Goal: Task Accomplishment & Management: Manage account settings

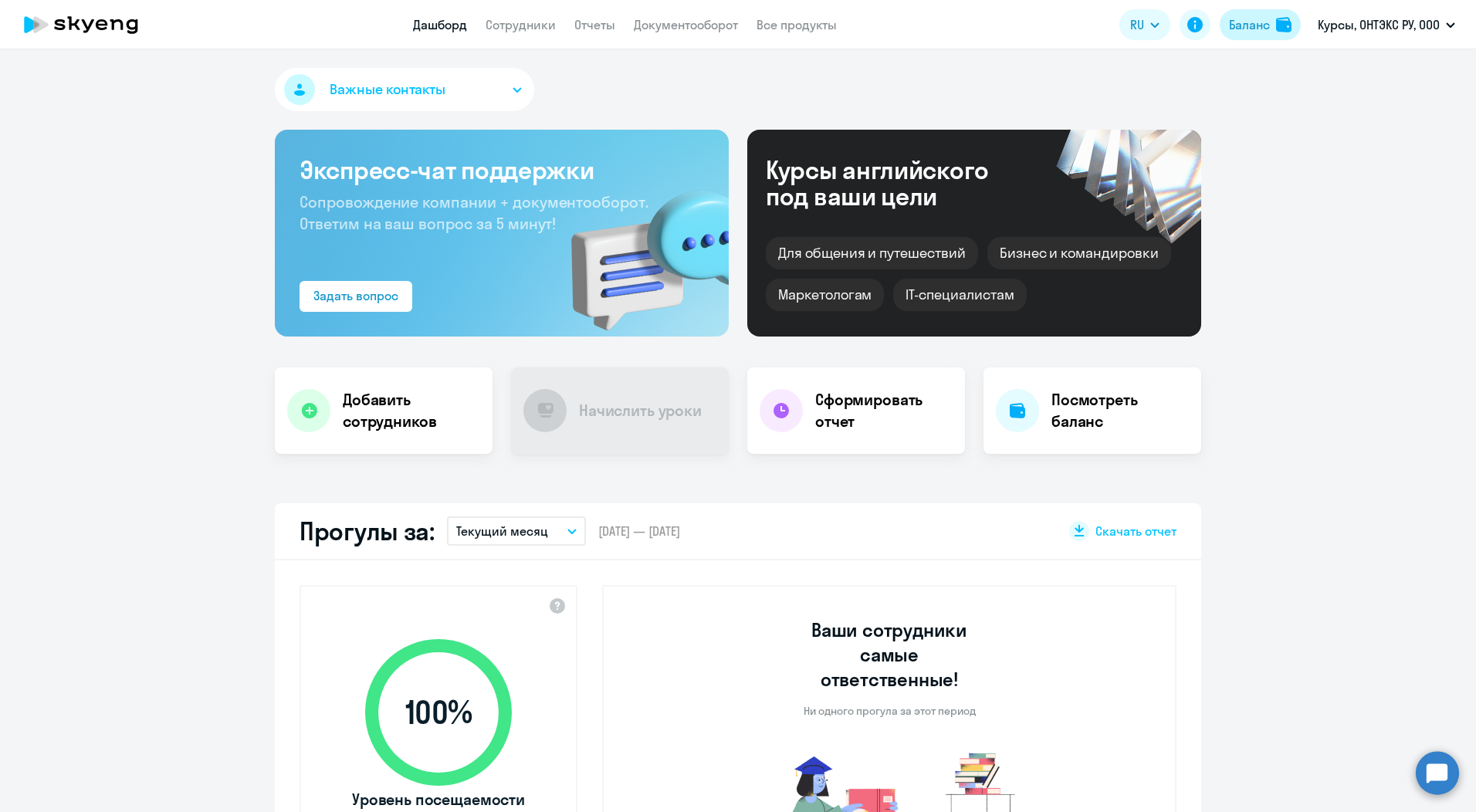
click at [1256, 25] on div "Баланс" at bounding box center [1249, 24] width 41 height 18
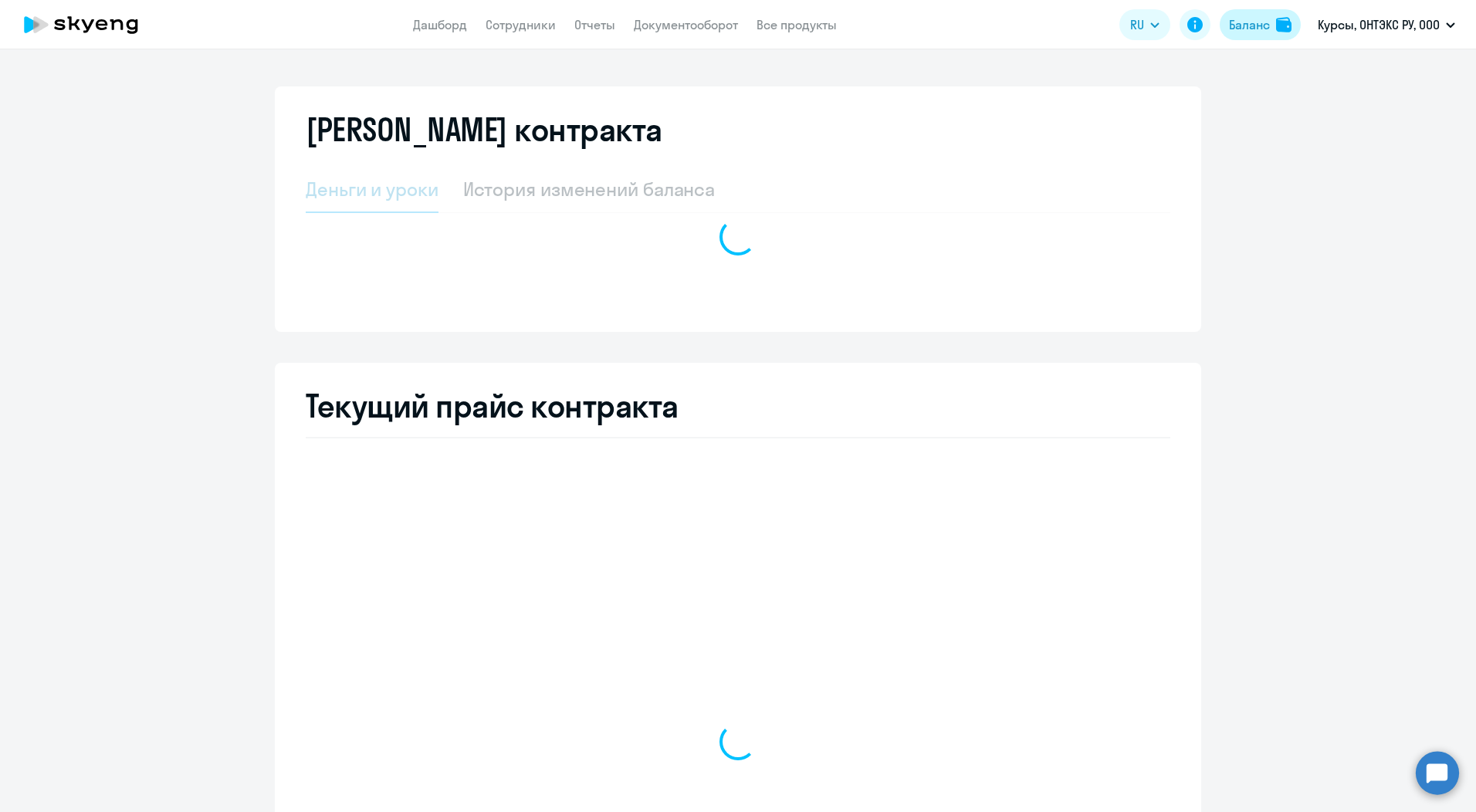
select select "english_adult_not_native_speaker_course_elementary"
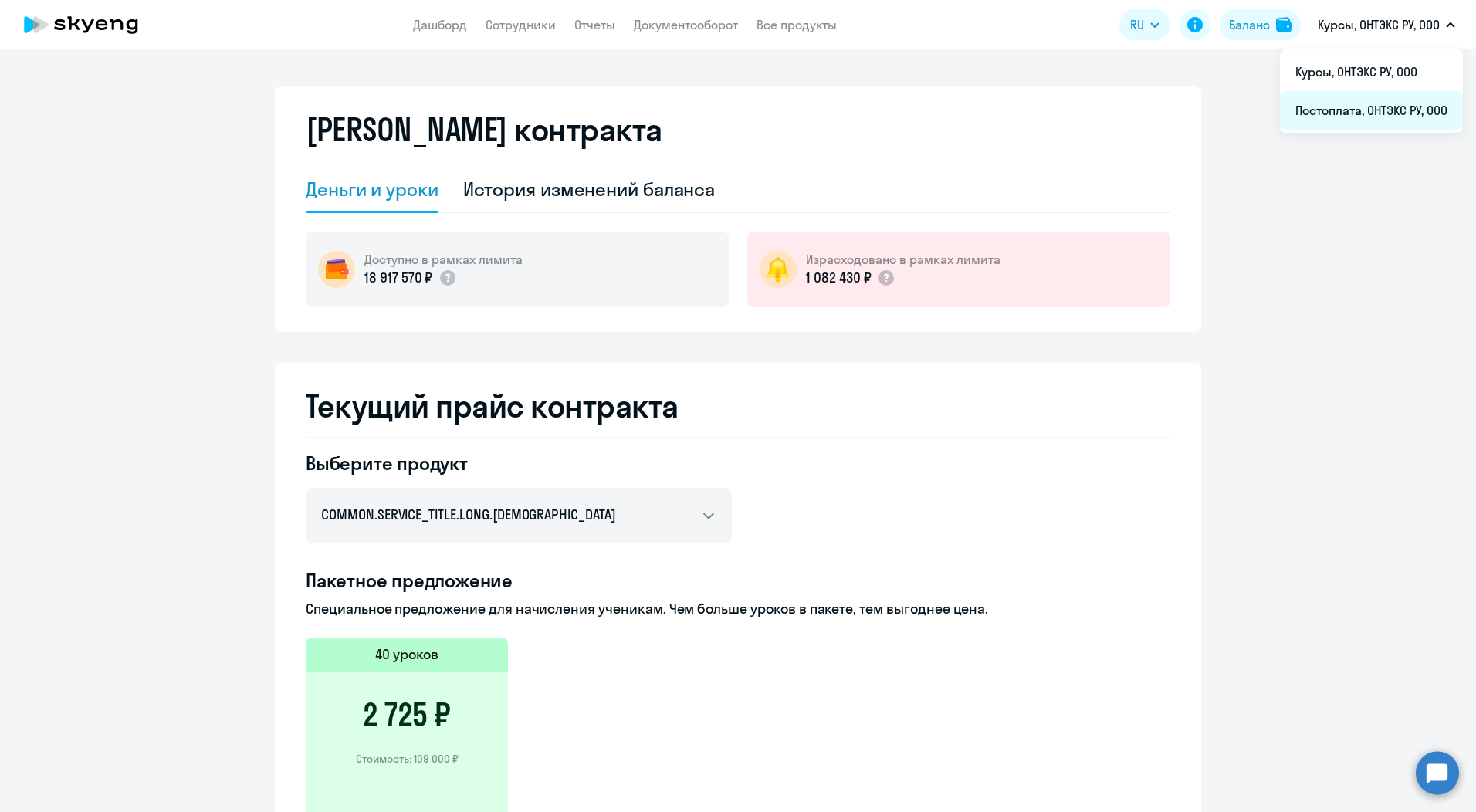
click at [1355, 110] on li "Постоплата, ОНТЭКС РУ, ООО" at bounding box center [1371, 110] width 183 height 38
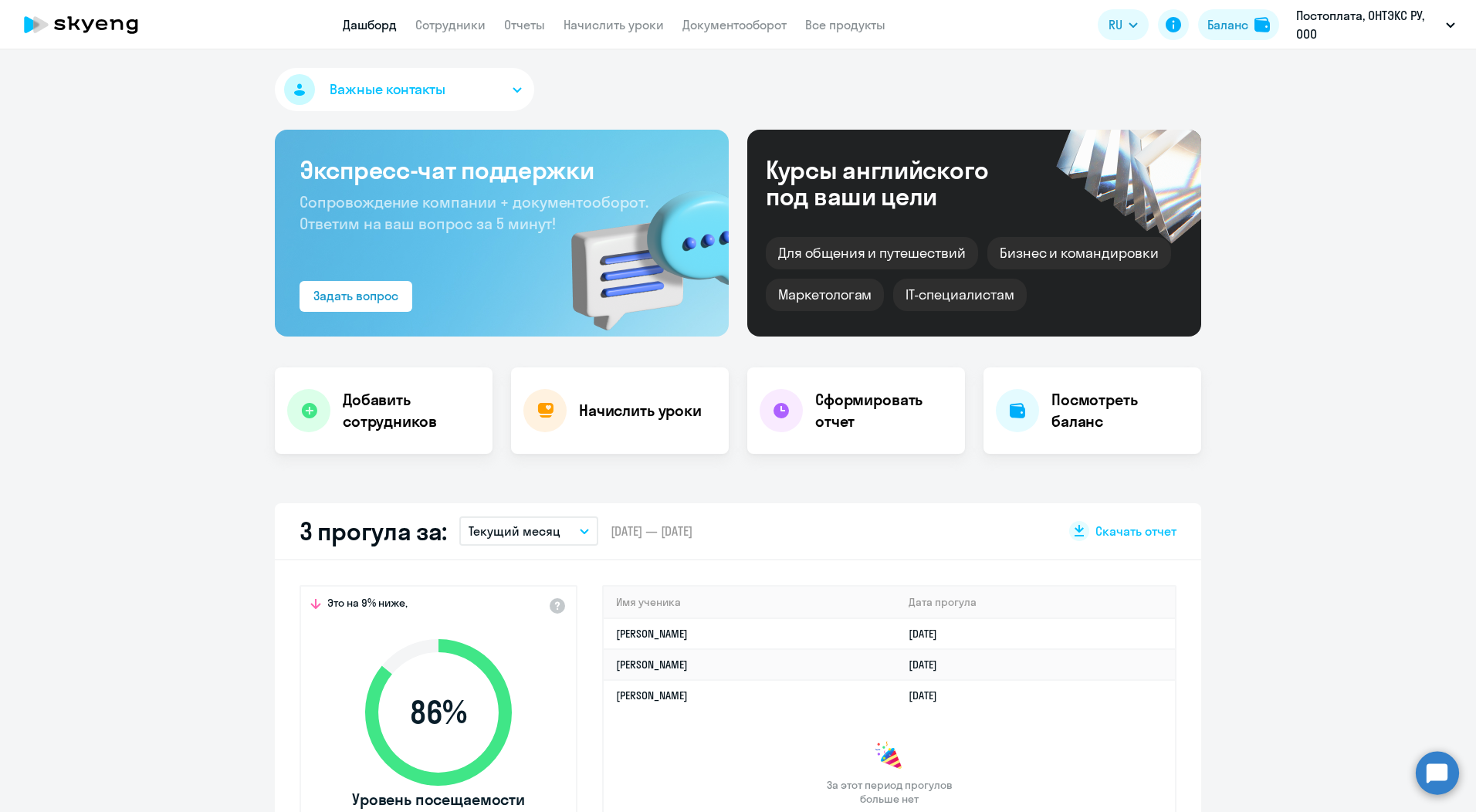
select select "30"
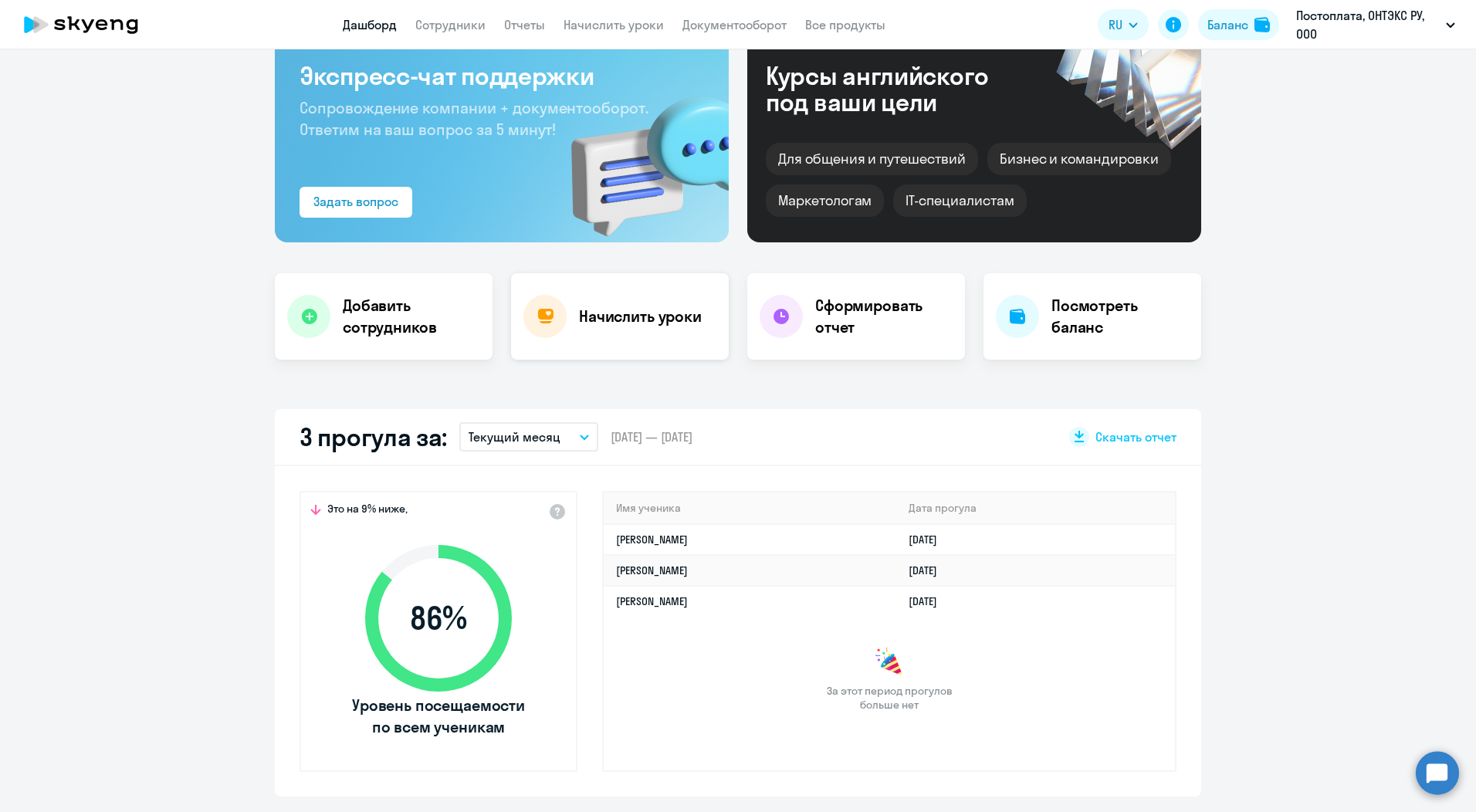
click at [613, 318] on h4 "Начислить уроки" at bounding box center [640, 316] width 122 height 22
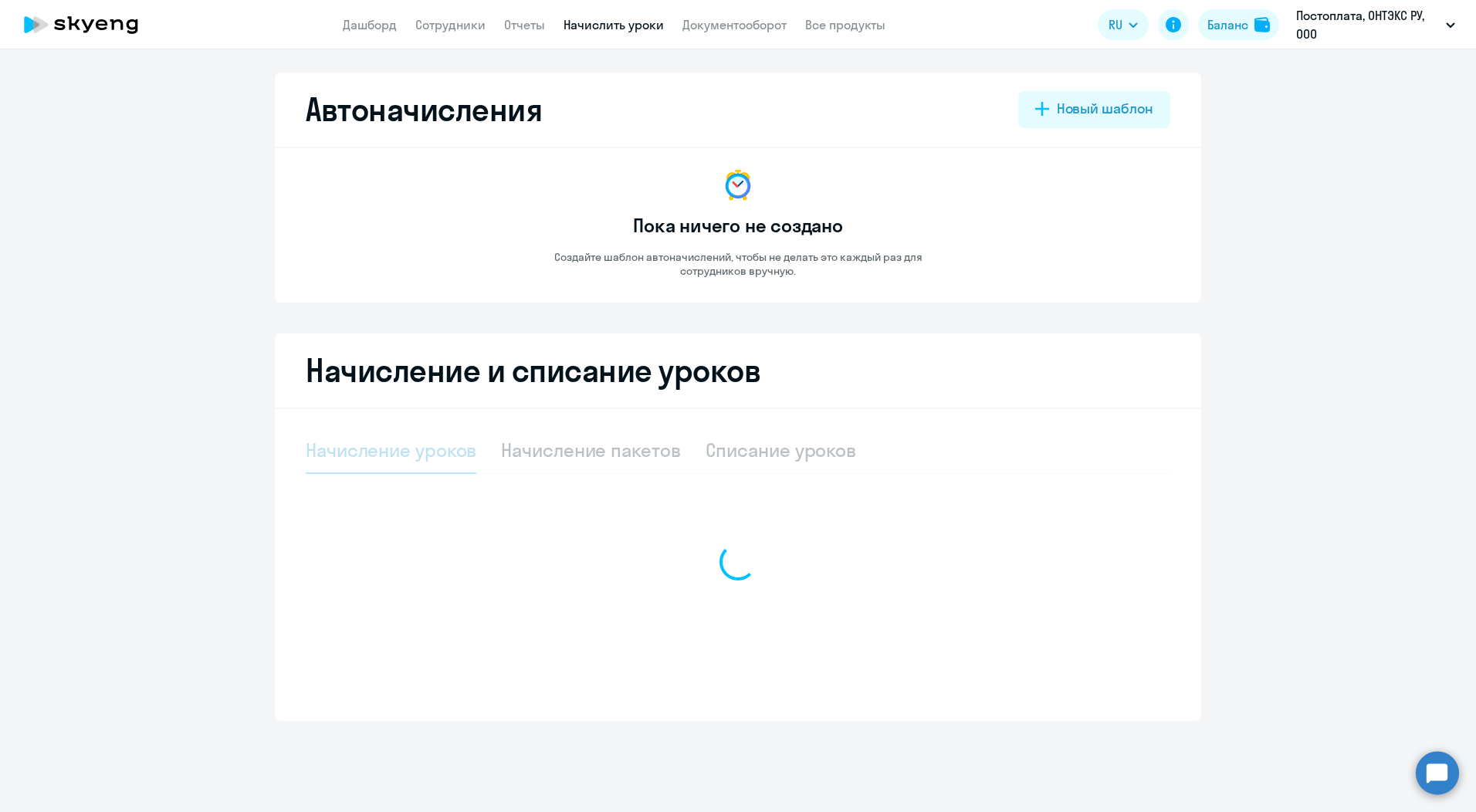
select select "10"
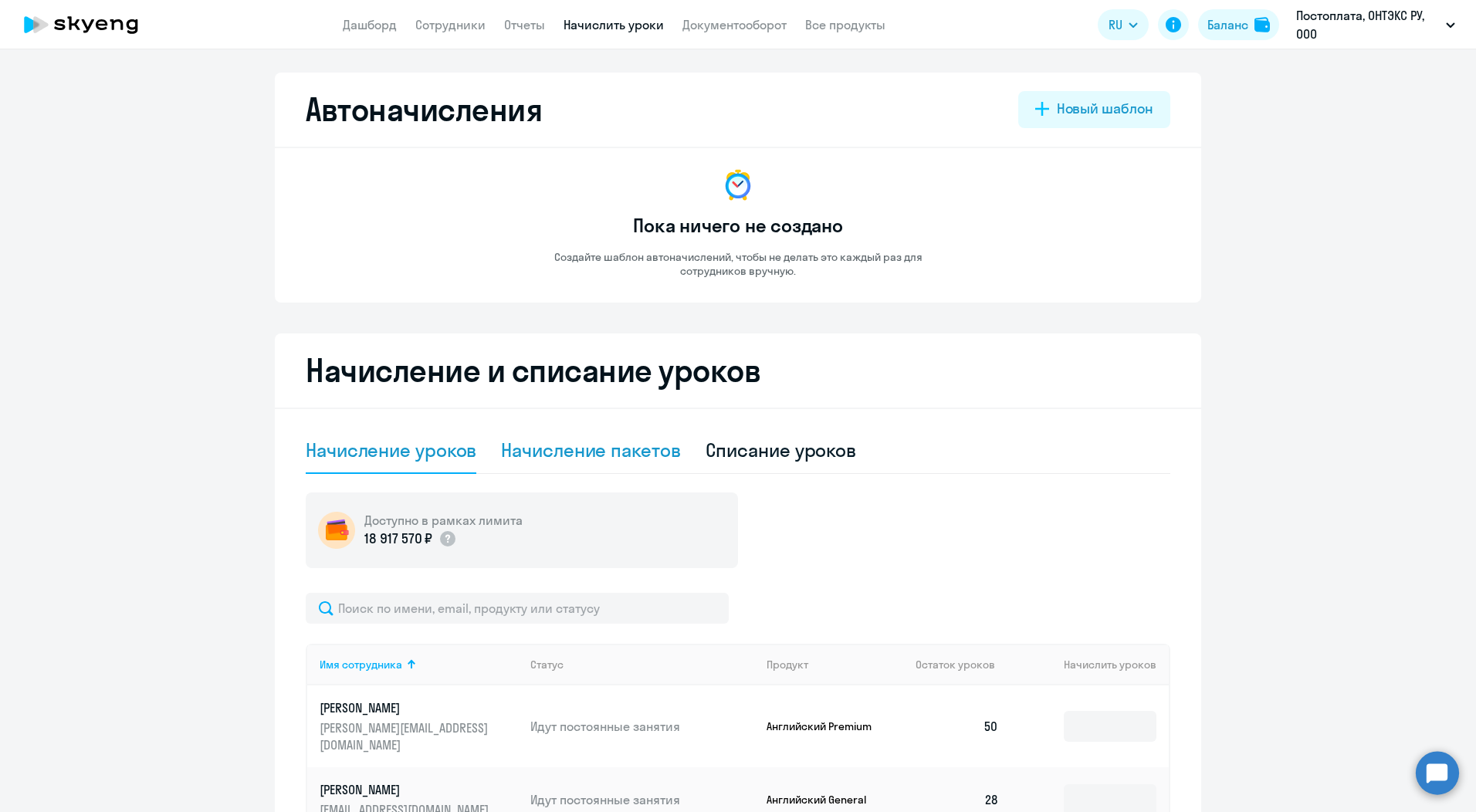
click at [576, 446] on div "Начисление пакетов" at bounding box center [590, 449] width 179 height 24
select select "10"
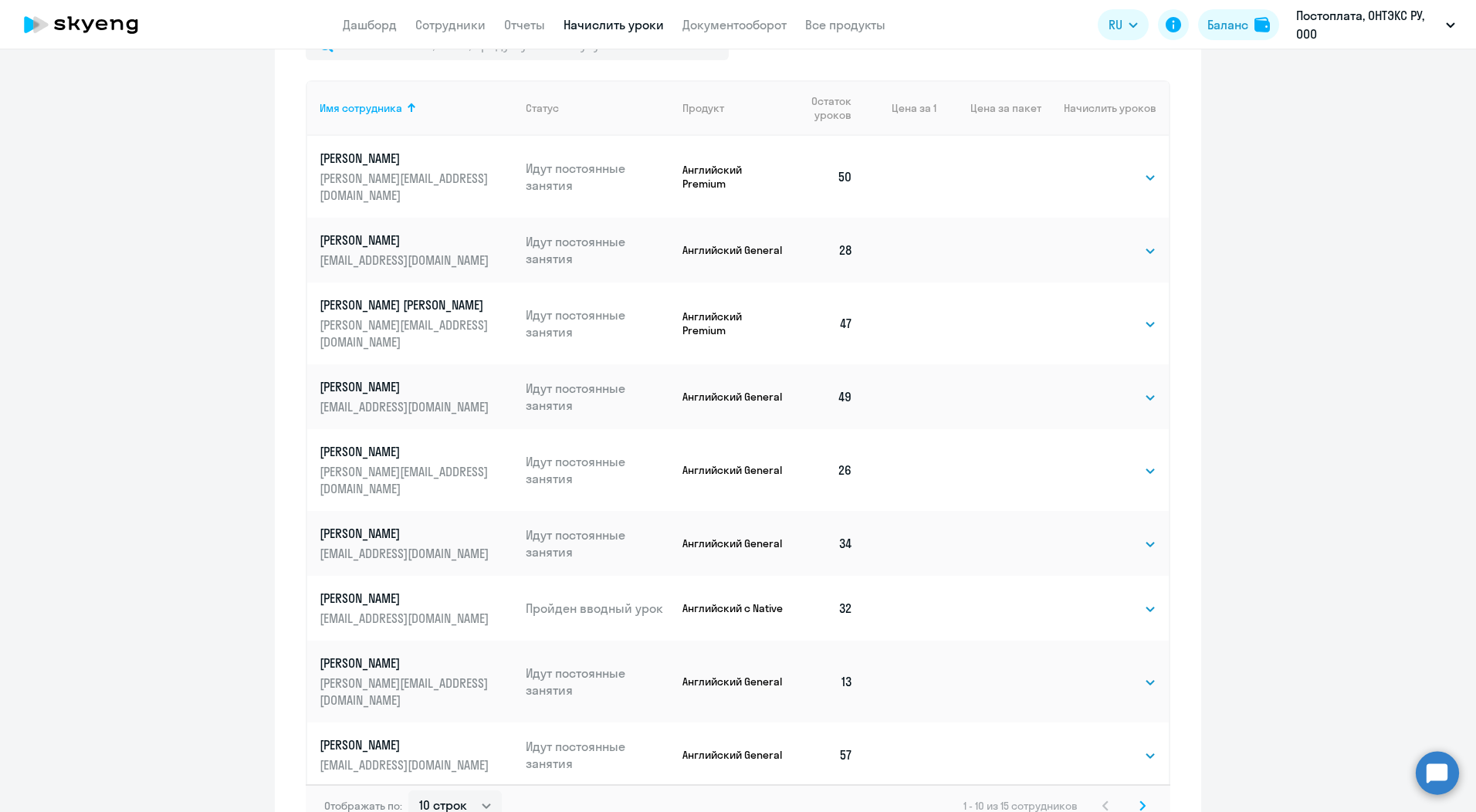
scroll to position [637, 0]
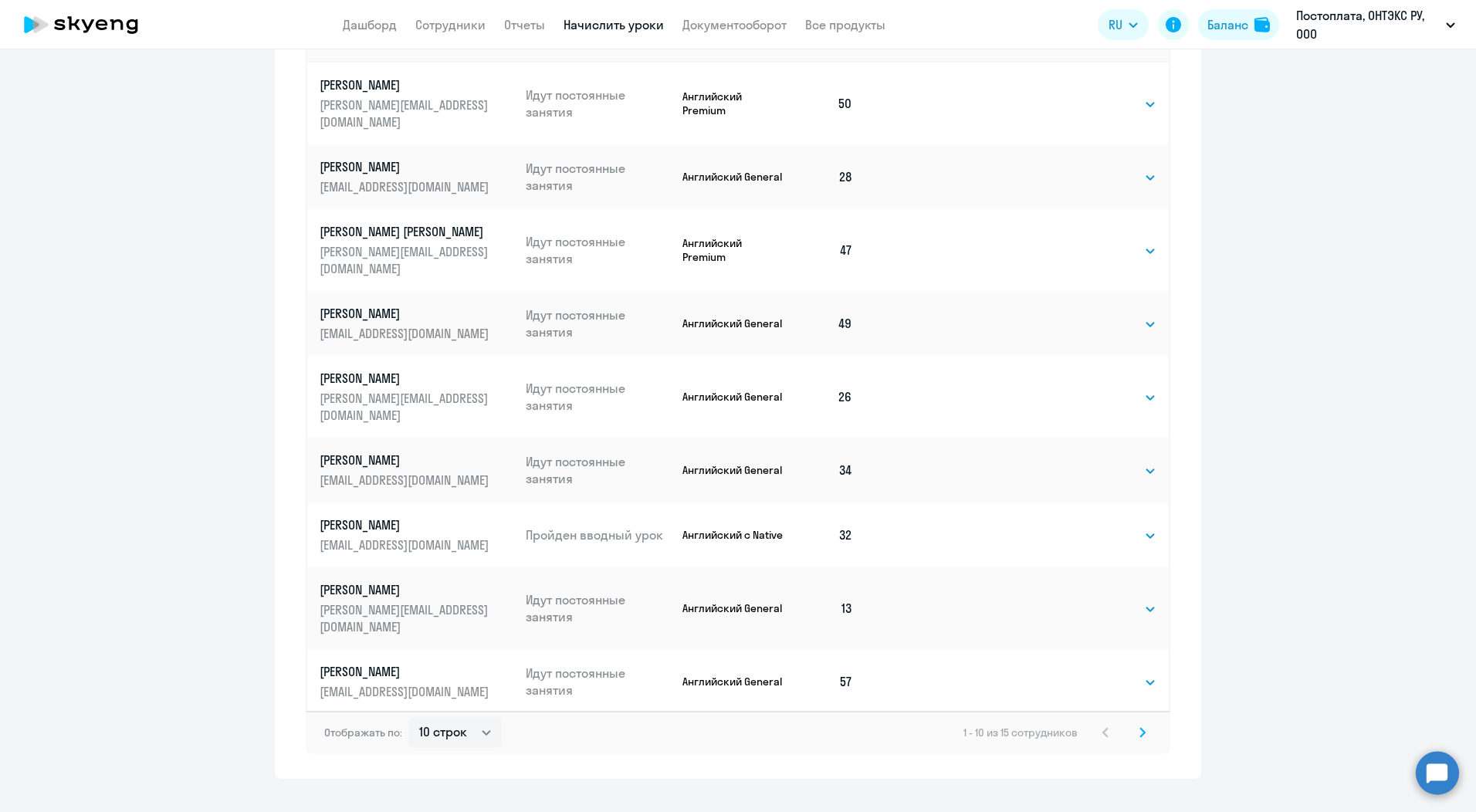
click at [1144, 730] on svg-icon at bounding box center [1142, 732] width 18 height 18
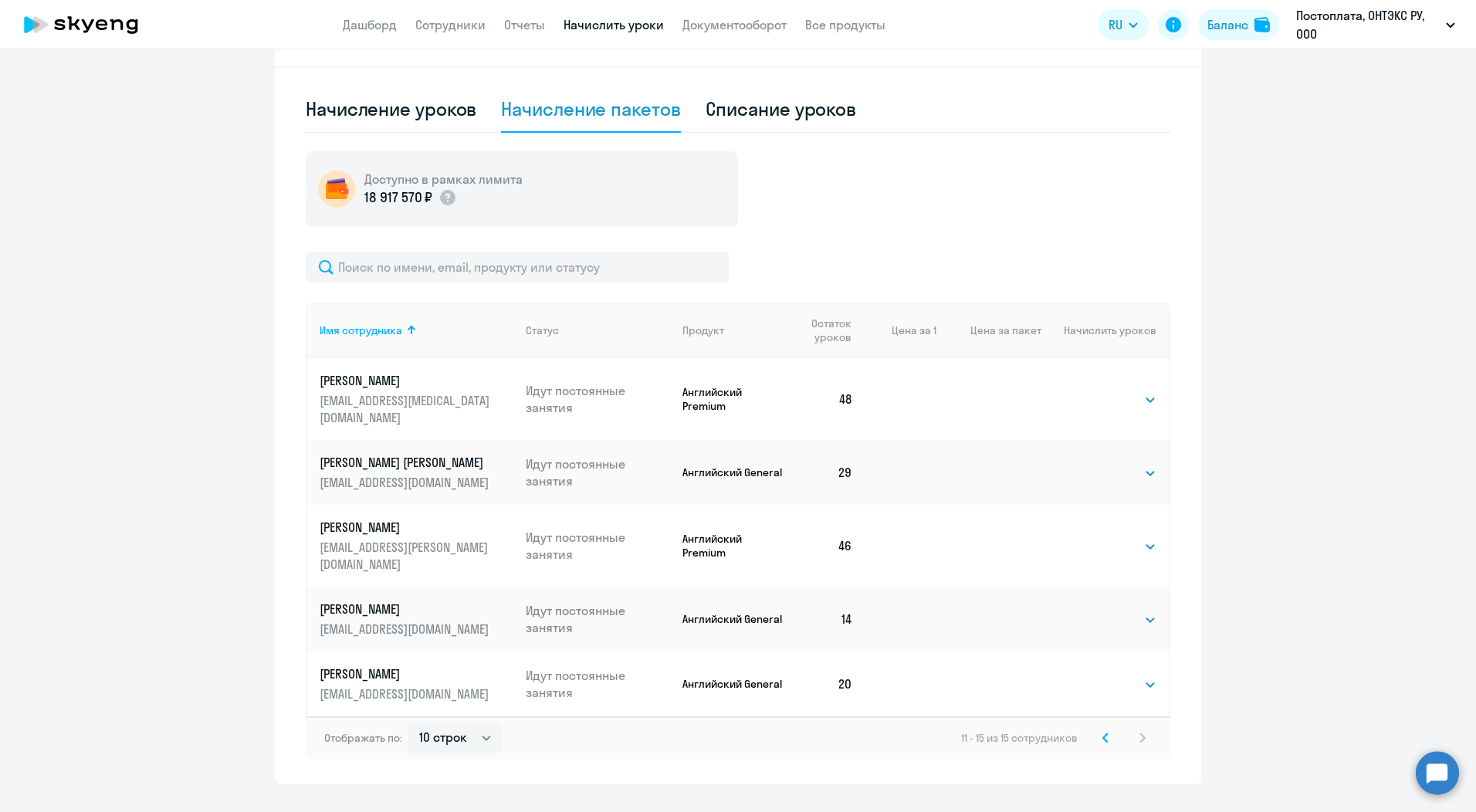
scroll to position [0, 0]
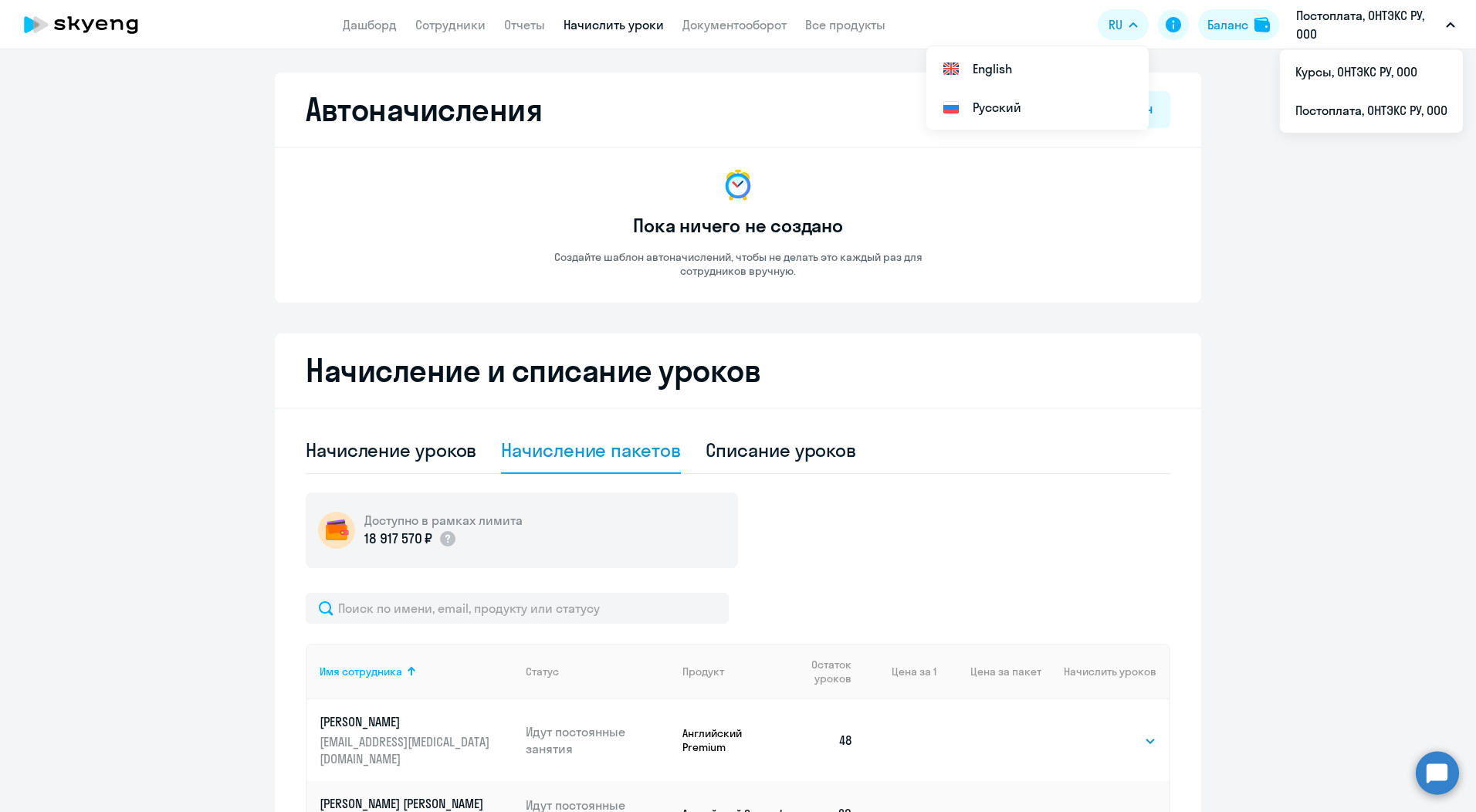
click at [1362, 17] on p "Постоплата, ОНТЭКС РУ, ООО" at bounding box center [1368, 24] width 143 height 37
click at [1361, 70] on li "Курсы, ОНТЭКС РУ, ООО" at bounding box center [1371, 72] width 183 height 38
